Goal: Check status: Check status

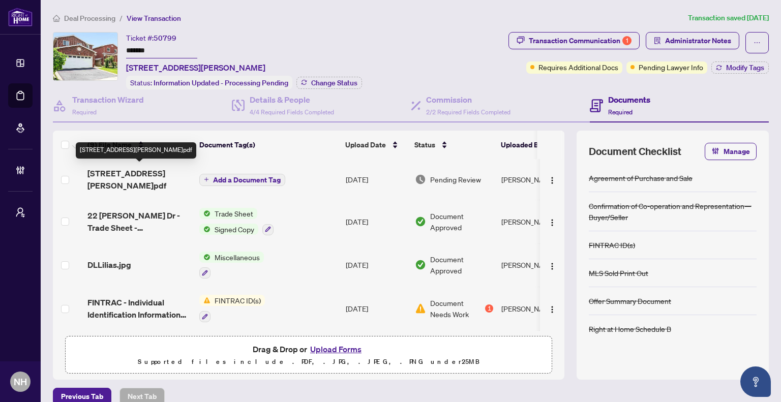
click at [115, 178] on span "22 Donna Dr Brampton Ontario L6Z 3T2.pdf" at bounding box center [139, 179] width 104 height 24
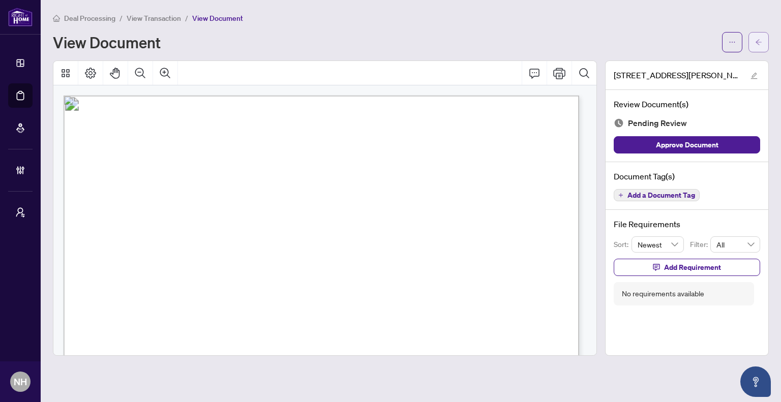
click at [756, 45] on span "button" at bounding box center [758, 42] width 7 height 16
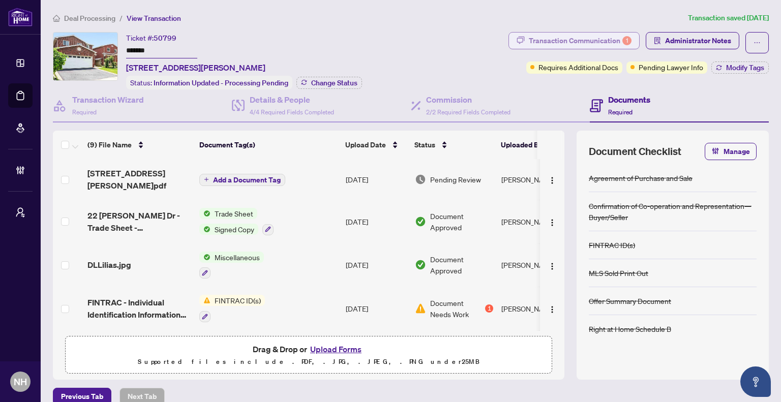
click at [532, 43] on div "Transaction Communication 1" at bounding box center [580, 41] width 103 height 16
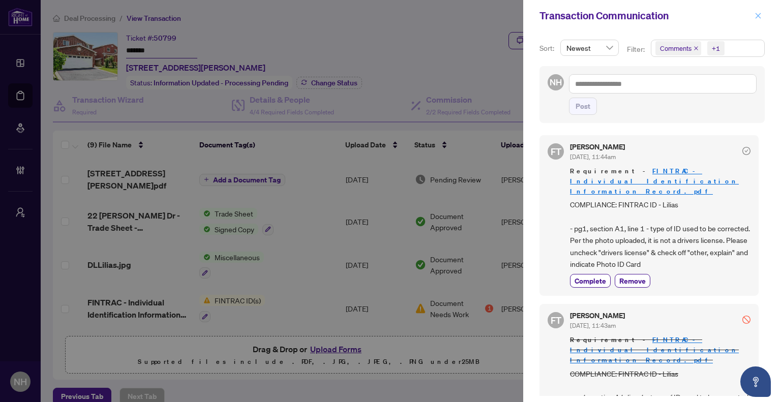
click at [756, 16] on icon "close" at bounding box center [757, 15] width 7 height 7
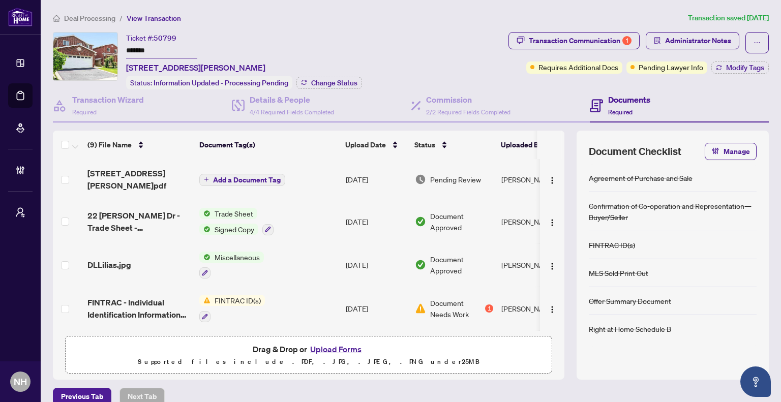
click at [98, 23] on li "Deal Processing" at bounding box center [84, 18] width 63 height 12
click at [100, 16] on span "Deal Processing" at bounding box center [89, 18] width 51 height 9
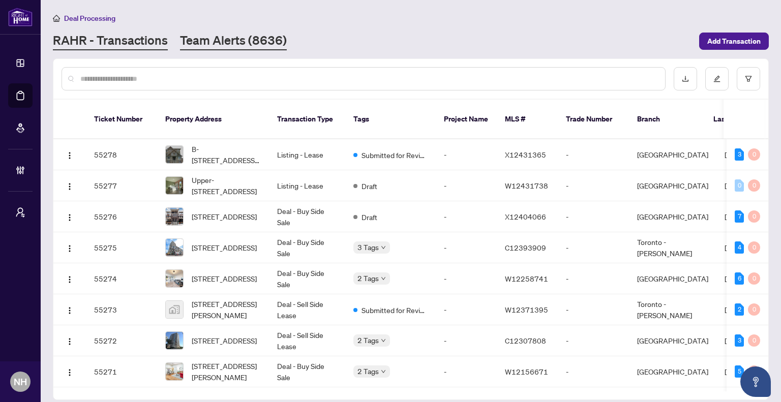
click at [264, 41] on link "Team Alerts (8636)" at bounding box center [233, 41] width 107 height 18
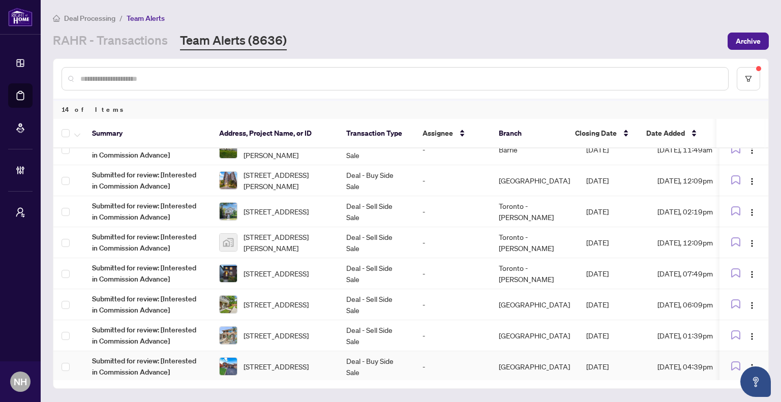
scroll to position [203, 0]
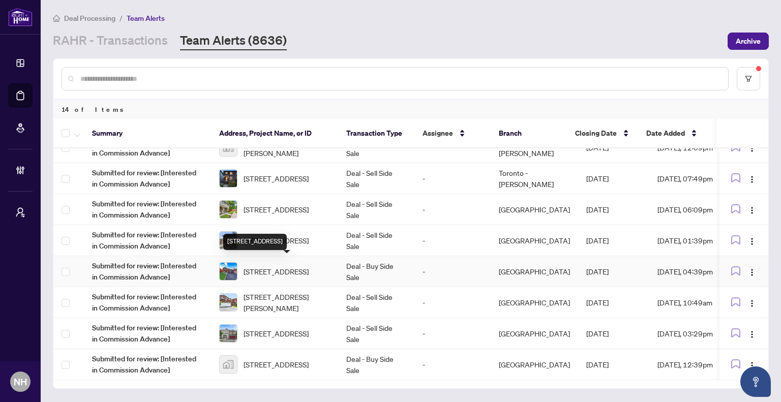
click at [263, 268] on span "52 Donaghedy Dr, Halton Hills, Ontario L7G 5H1, Canada" at bounding box center [275, 271] width 65 height 11
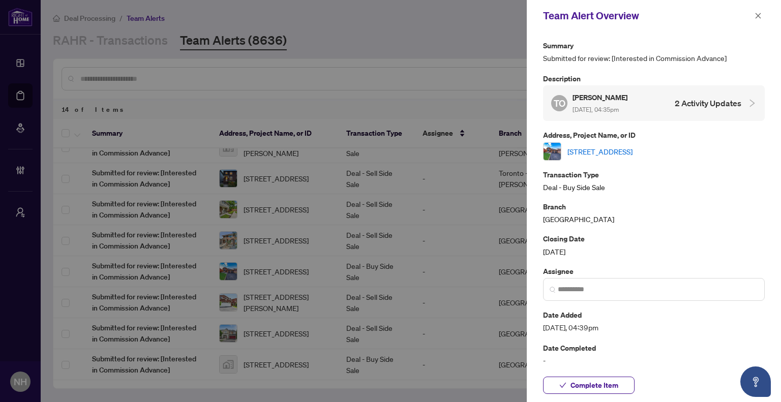
click at [605, 150] on link "52 Donaghedy Dr, Halton Hills, Ontario L7G 5H1, Canada" at bounding box center [599, 151] width 65 height 11
click at [757, 18] on icon "close" at bounding box center [757, 15] width 7 height 7
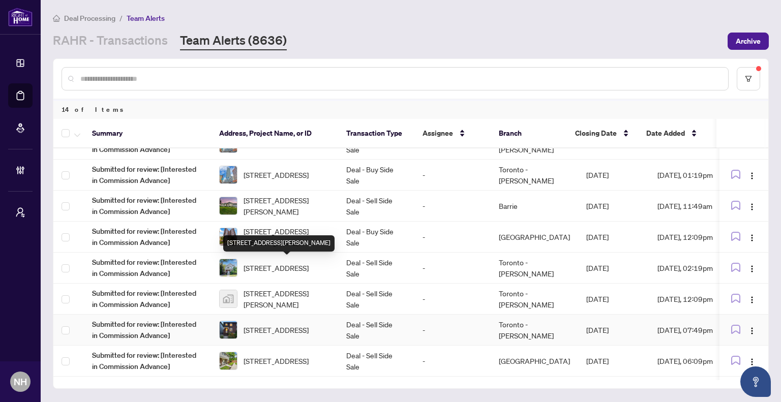
scroll to position [102, 0]
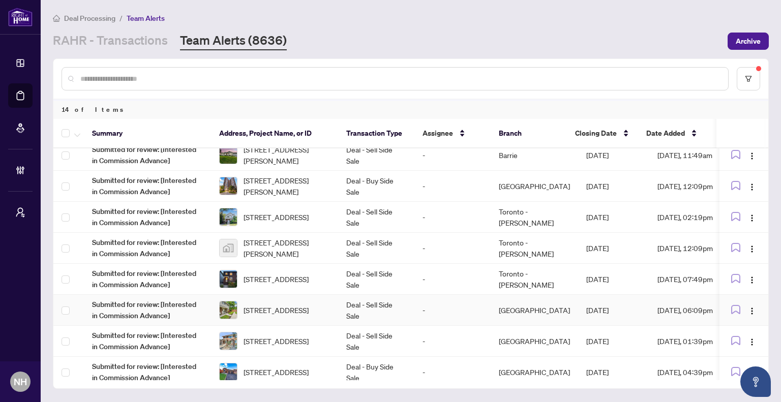
click at [291, 309] on span "30 Village Crt, Brampton, Ontario L6W 1A6, Canada" at bounding box center [275, 309] width 65 height 11
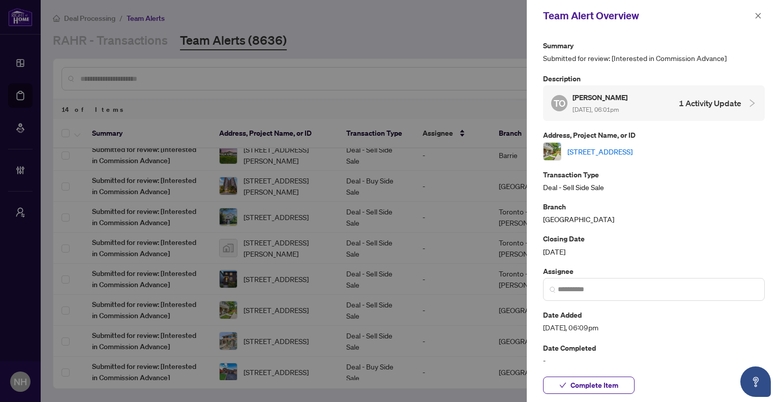
click at [668, 156] on div "30 Village Crt, Brampton, Ontario L6W 1A6, Canada" at bounding box center [654, 151] width 222 height 18
click at [632, 153] on link "30 Village Crt, Brampton, Ontario L6W 1A6, Canada" at bounding box center [599, 151] width 65 height 11
click at [756, 12] on icon "close" at bounding box center [757, 15] width 7 height 7
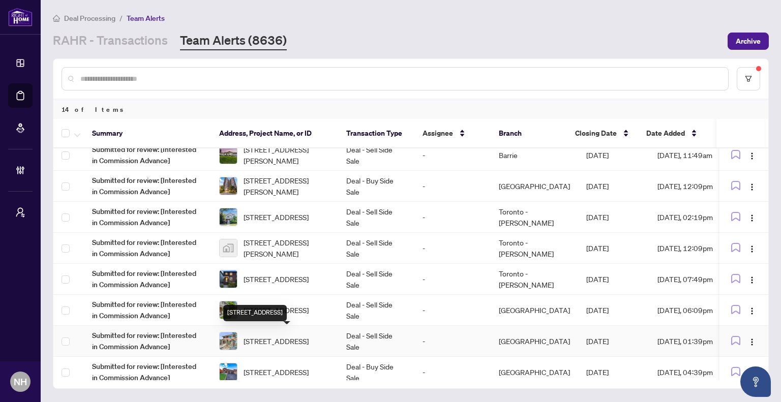
click at [298, 347] on span "1553 Northmount Ave, Mississauga, Ontario L5E 1Y9, Canada" at bounding box center [275, 340] width 65 height 11
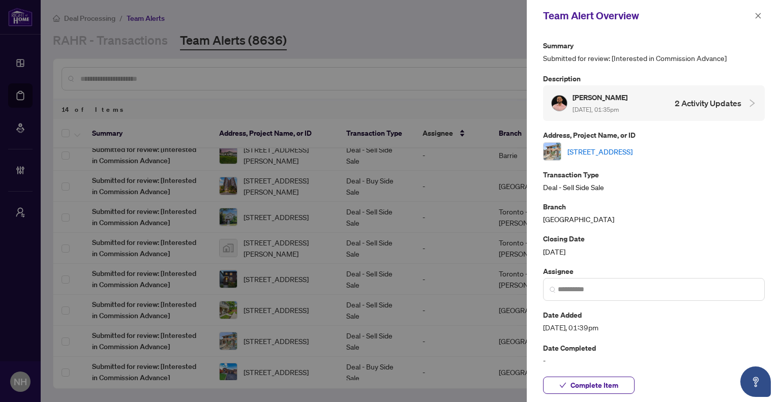
click at [622, 154] on link "1553 Northmount Ave, Mississauga, Ontario L5E 1Y9, Canada" at bounding box center [599, 151] width 65 height 11
click at [762, 17] on button "button" at bounding box center [757, 16] width 13 height 12
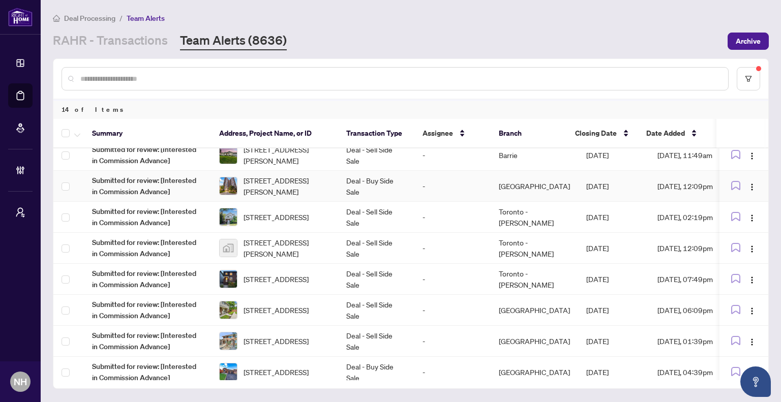
scroll to position [51, 0]
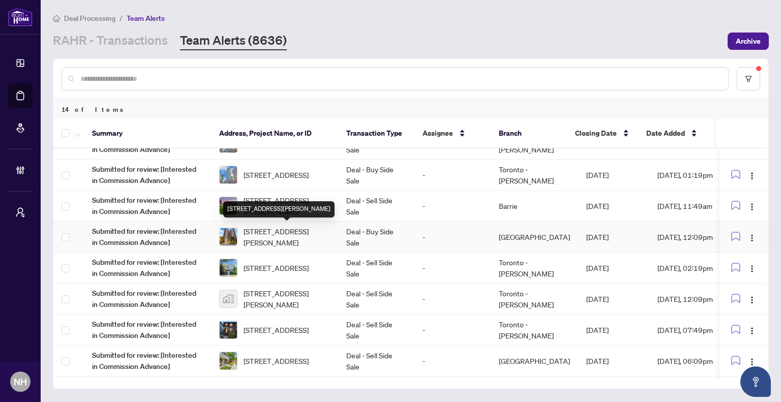
click at [273, 232] on span "2210-10 Martha Eaton Way, Toronto, Ontario M6M 5B3, Canada" at bounding box center [286, 237] width 86 height 22
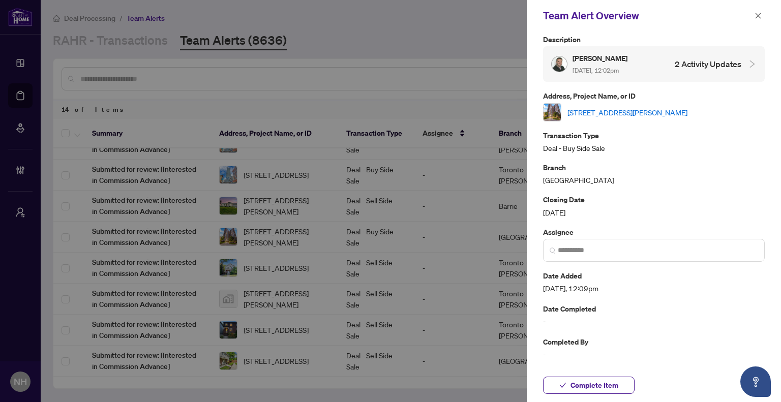
scroll to position [0, 0]
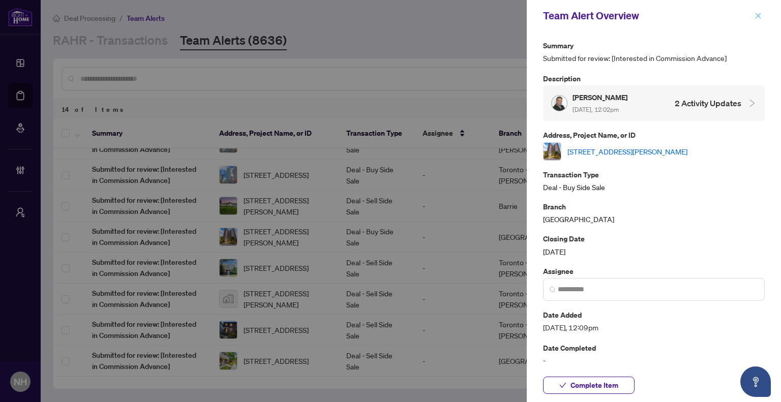
click at [760, 20] on span "button" at bounding box center [757, 16] width 7 height 16
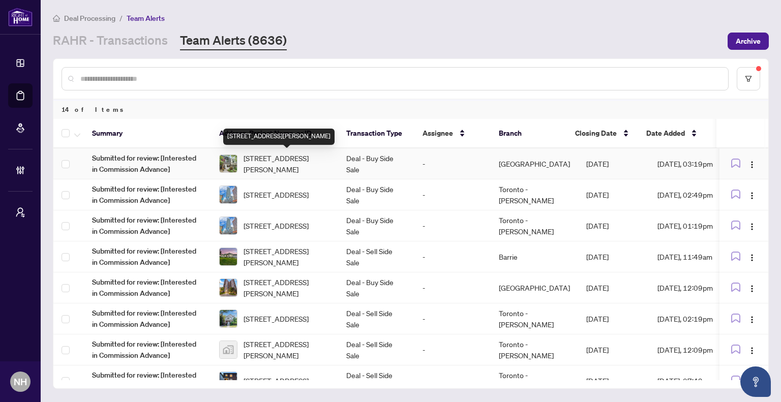
click at [281, 160] on span "18 Alton Ave, Toronto, Ontario M4L 2M2, Canada" at bounding box center [286, 163] width 86 height 22
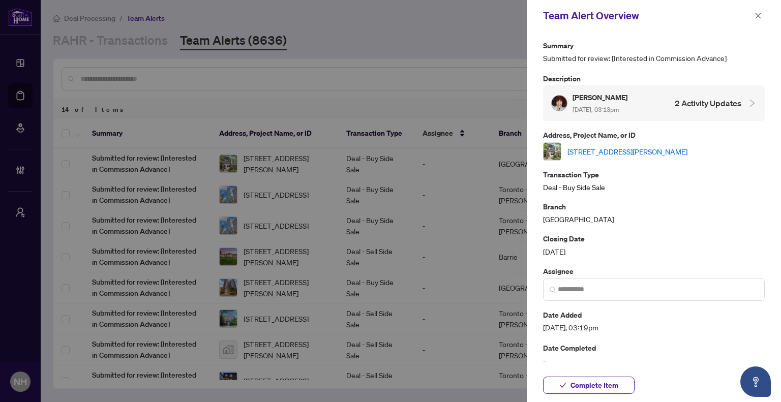
click at [682, 152] on link "18 Alton Ave, Toronto, Ontario M4L 2M2, Canada" at bounding box center [627, 151] width 120 height 11
click at [757, 18] on icon "close" at bounding box center [757, 15] width 7 height 7
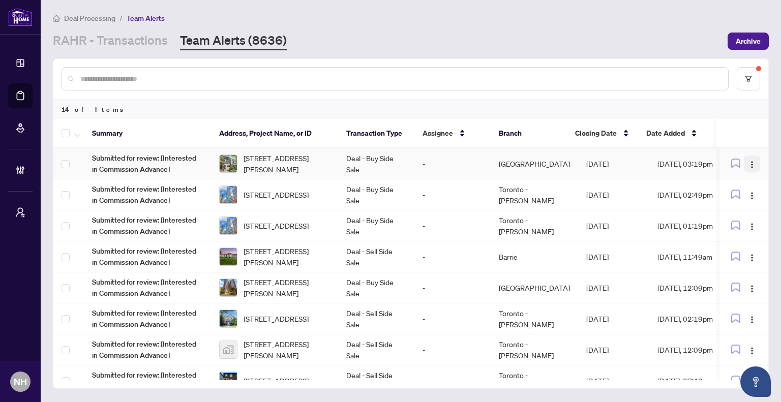
click at [748, 164] on img "button" at bounding box center [752, 165] width 8 height 8
click at [710, 217] on span "Complete Item" at bounding box center [725, 214] width 47 height 11
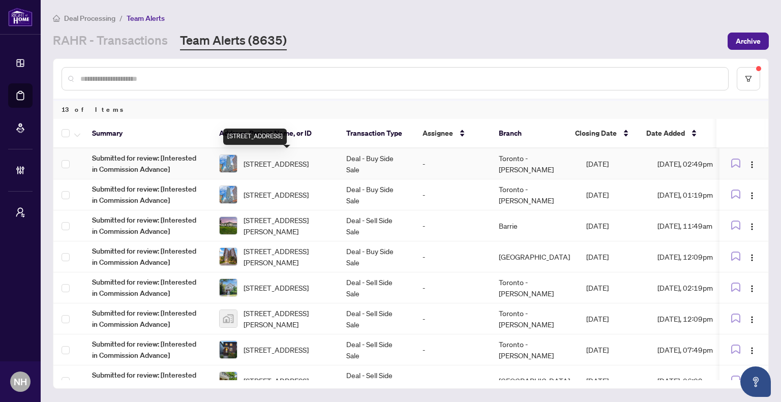
click at [309, 158] on span "[STREET_ADDRESS]" at bounding box center [275, 163] width 65 height 11
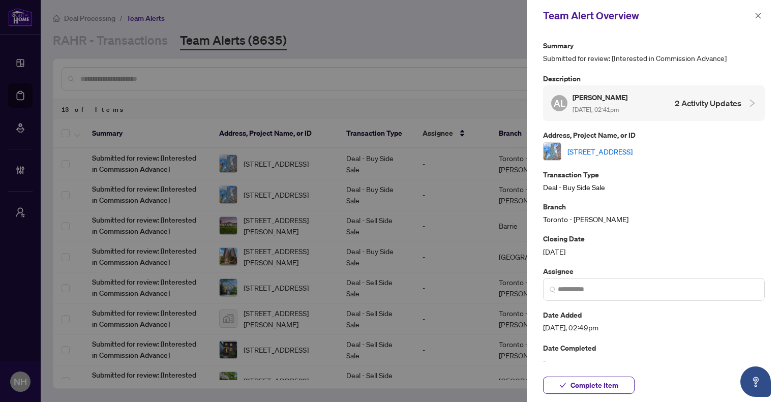
click at [632, 151] on link "[STREET_ADDRESS]" at bounding box center [599, 151] width 65 height 11
click at [758, 19] on icon "close" at bounding box center [757, 15] width 7 height 7
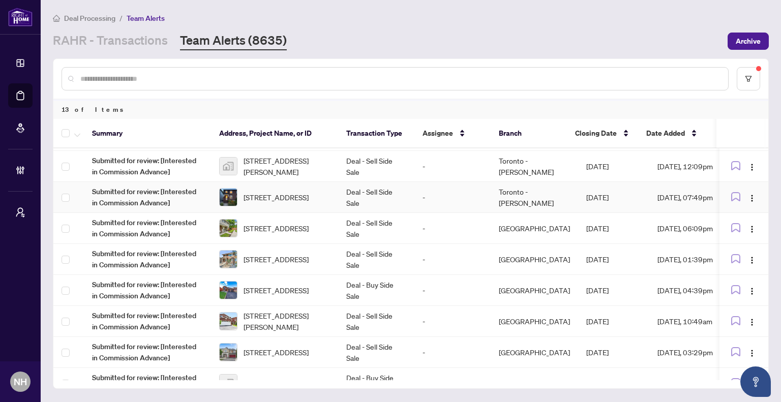
scroll to position [173, 0]
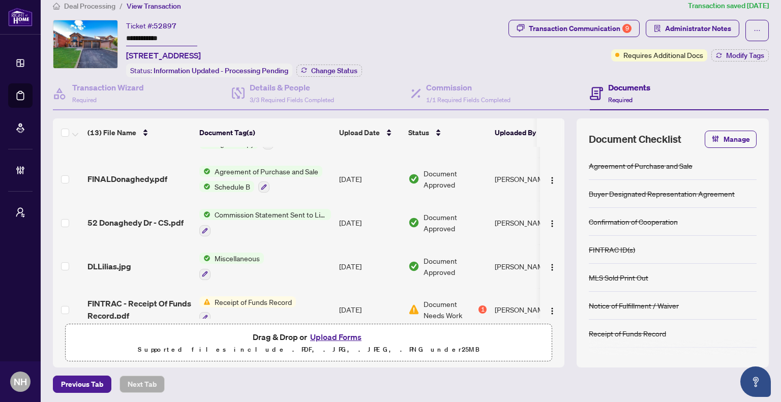
scroll to position [51, 0]
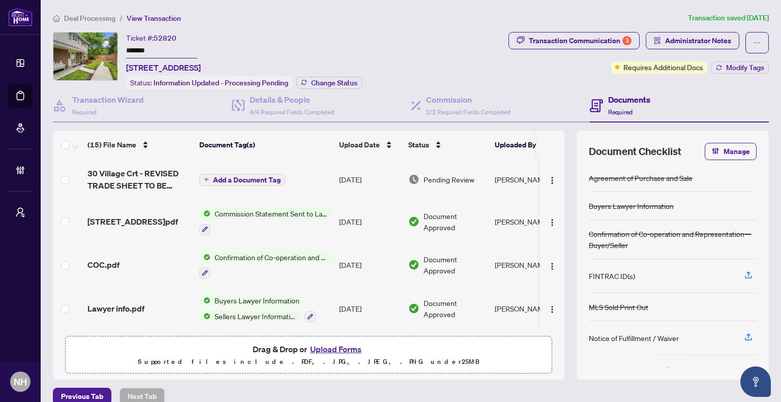
click at [86, 14] on span "Deal Processing" at bounding box center [89, 18] width 51 height 9
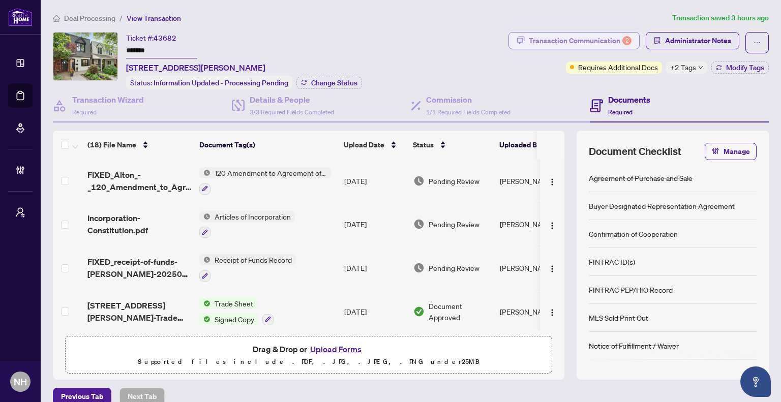
click at [582, 36] on div "Transaction Communication 2" at bounding box center [580, 41] width 103 height 16
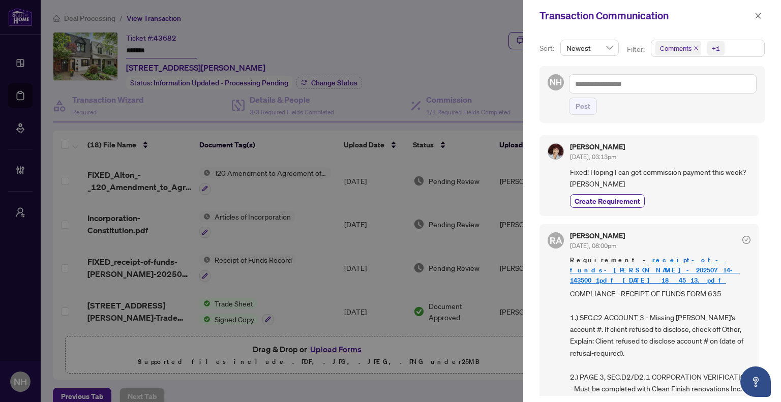
click at [554, 149] on img at bounding box center [555, 151] width 15 height 15
click at [755, 16] on icon "close" at bounding box center [757, 15] width 7 height 7
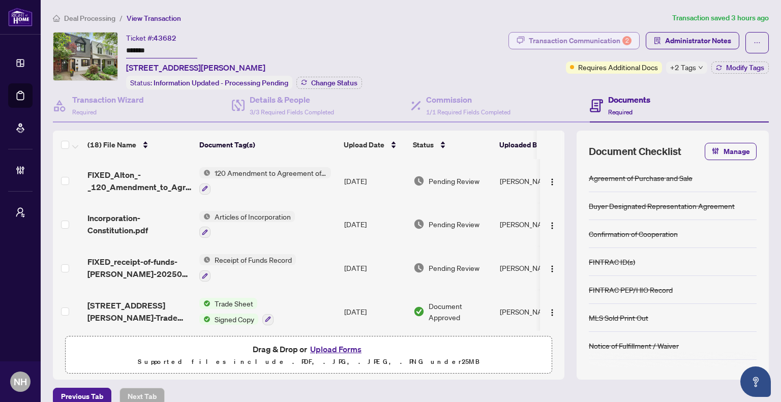
click at [538, 39] on div "Transaction Communication 2" at bounding box center [580, 41] width 103 height 16
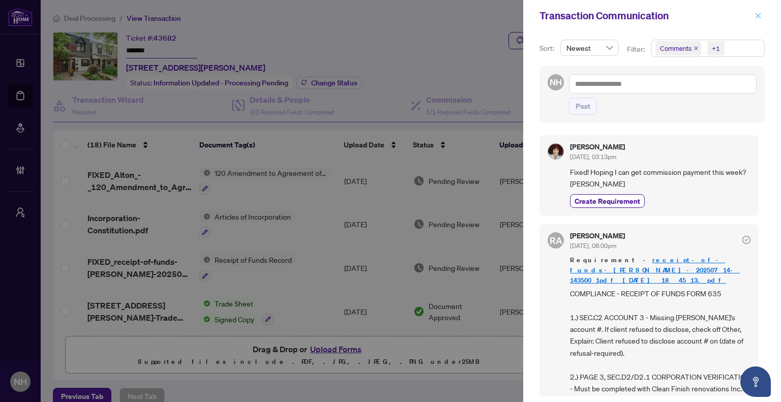
click at [755, 18] on icon "close" at bounding box center [757, 15] width 7 height 7
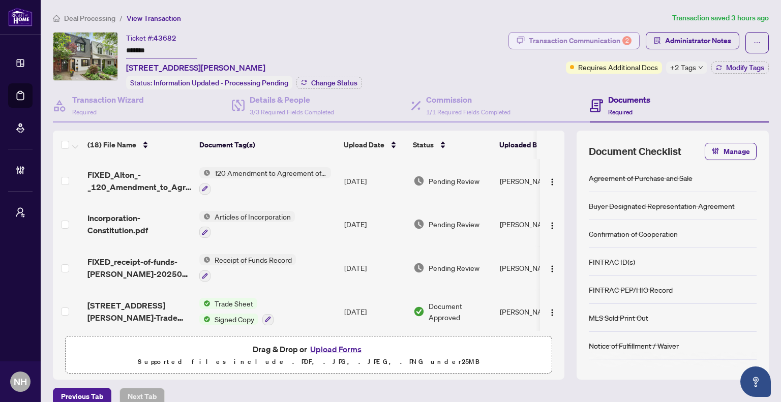
click at [529, 41] on div "Transaction Communication 2" at bounding box center [580, 41] width 103 height 16
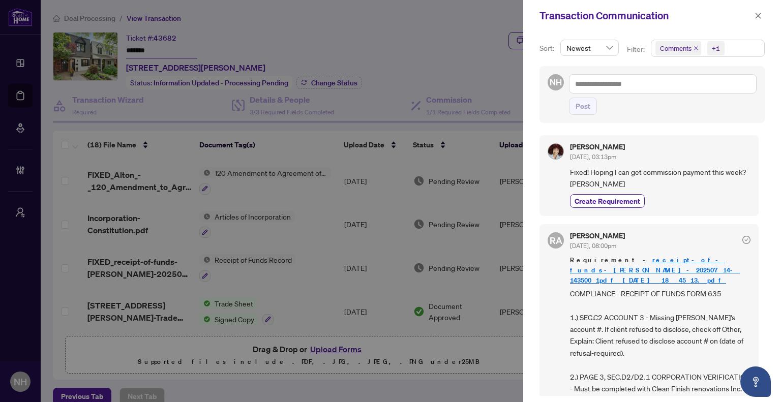
click at [756, 16] on icon "close" at bounding box center [757, 15] width 7 height 7
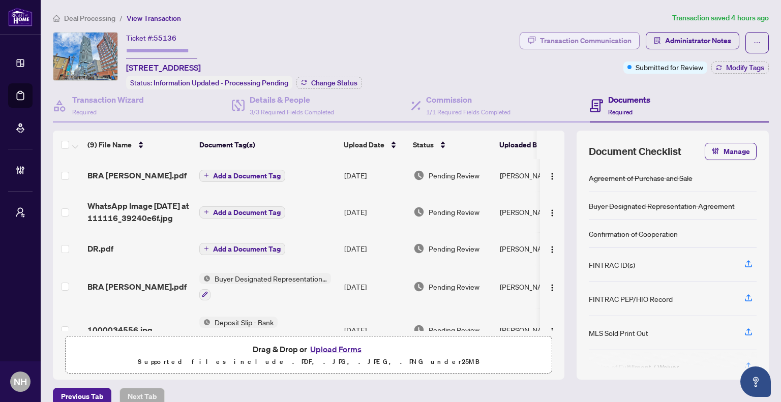
click at [587, 44] on div "Transaction Communication" at bounding box center [585, 41] width 91 height 16
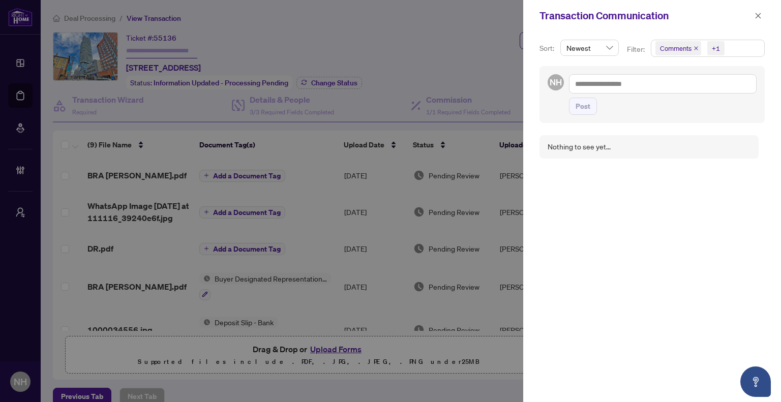
click at [695, 46] on icon "close" at bounding box center [695, 48] width 5 height 5
click at [756, 12] on icon "close" at bounding box center [757, 15] width 7 height 7
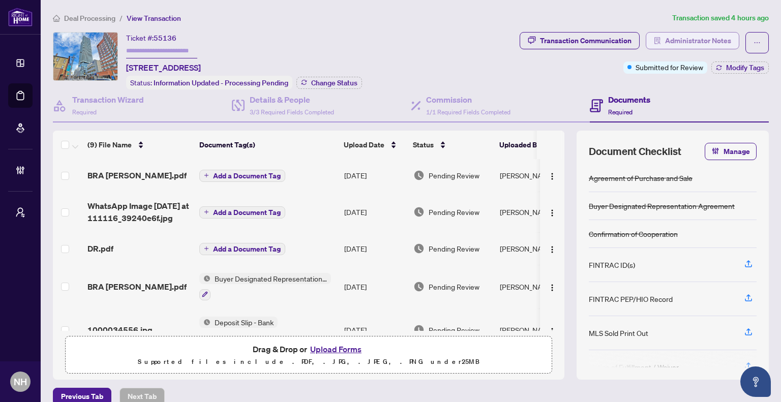
click at [681, 37] on span "Administrator Notes" at bounding box center [698, 41] width 66 height 16
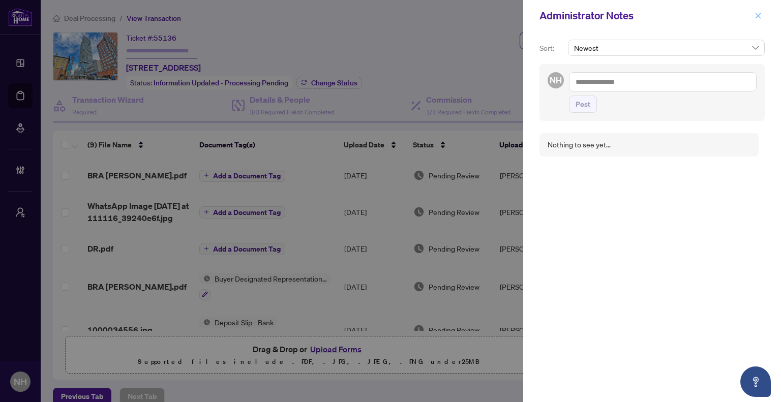
click at [757, 19] on icon "close" at bounding box center [757, 15] width 7 height 7
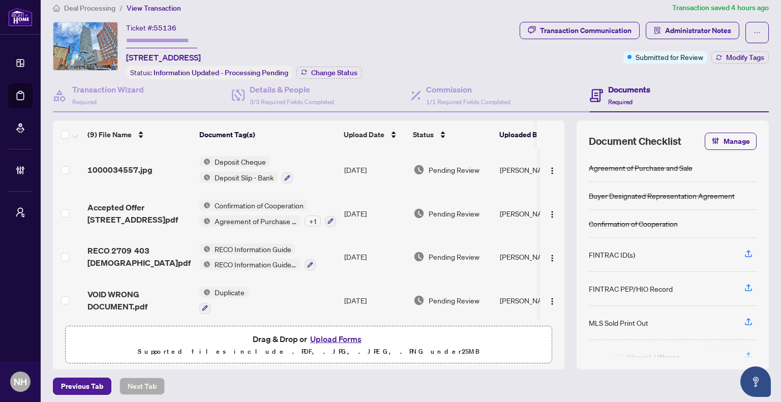
scroll to position [12, 0]
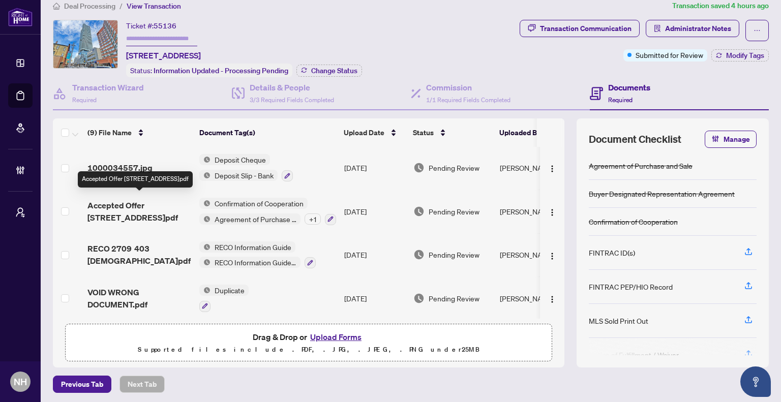
click at [157, 205] on span "Accepted Offer [STREET_ADDRESS]pdf" at bounding box center [139, 211] width 104 height 24
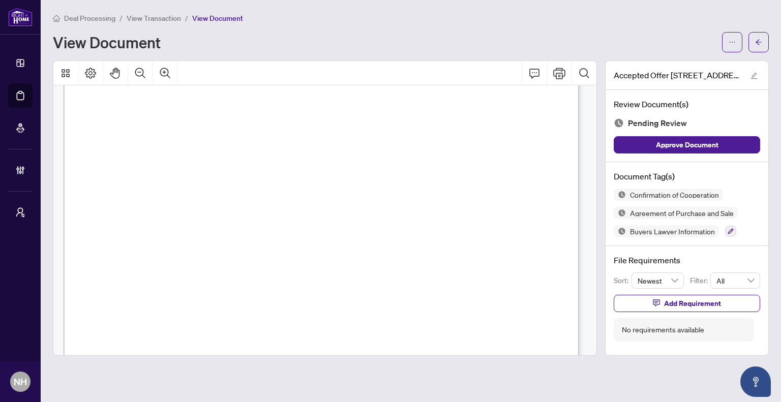
scroll to position [1423, 0]
